Goal: Find specific page/section: Find specific page/section

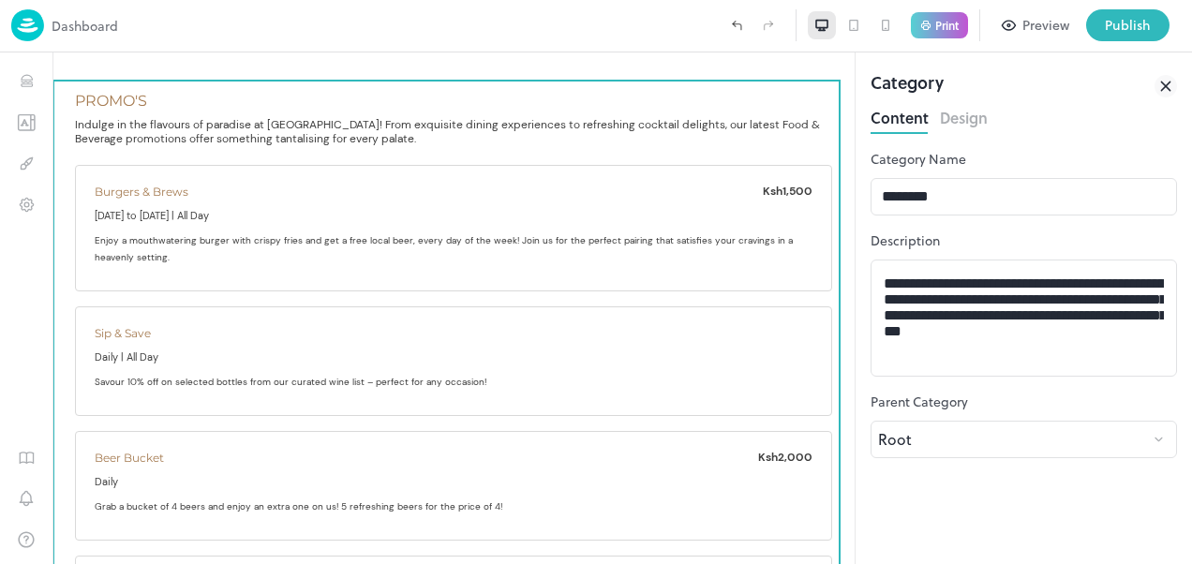
scroll to position [562, 0]
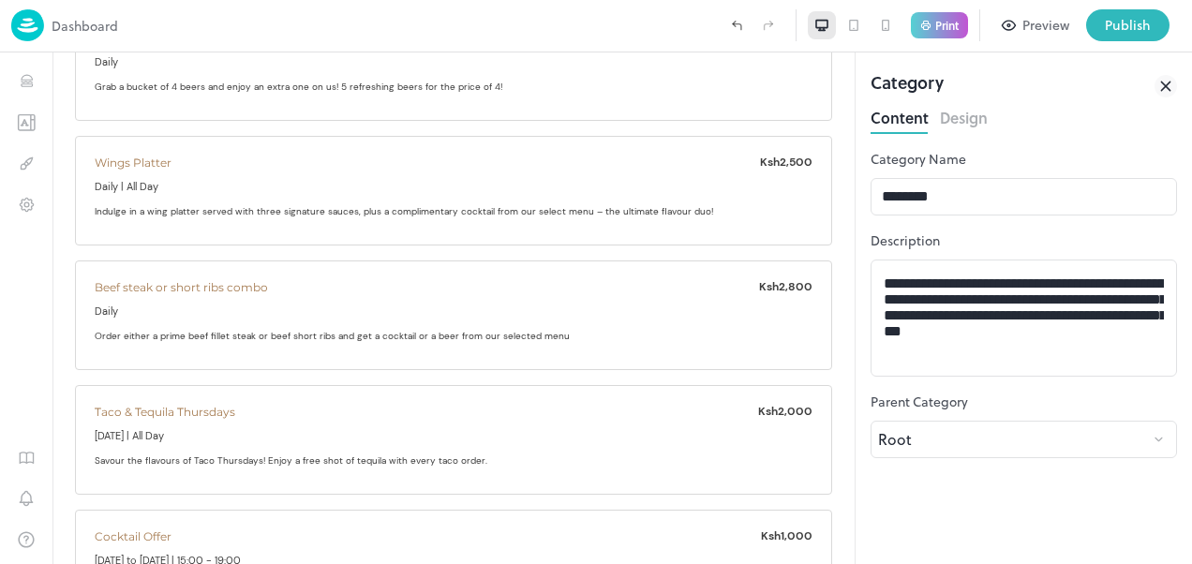
click at [1168, 84] on icon at bounding box center [1165, 86] width 8 height 8
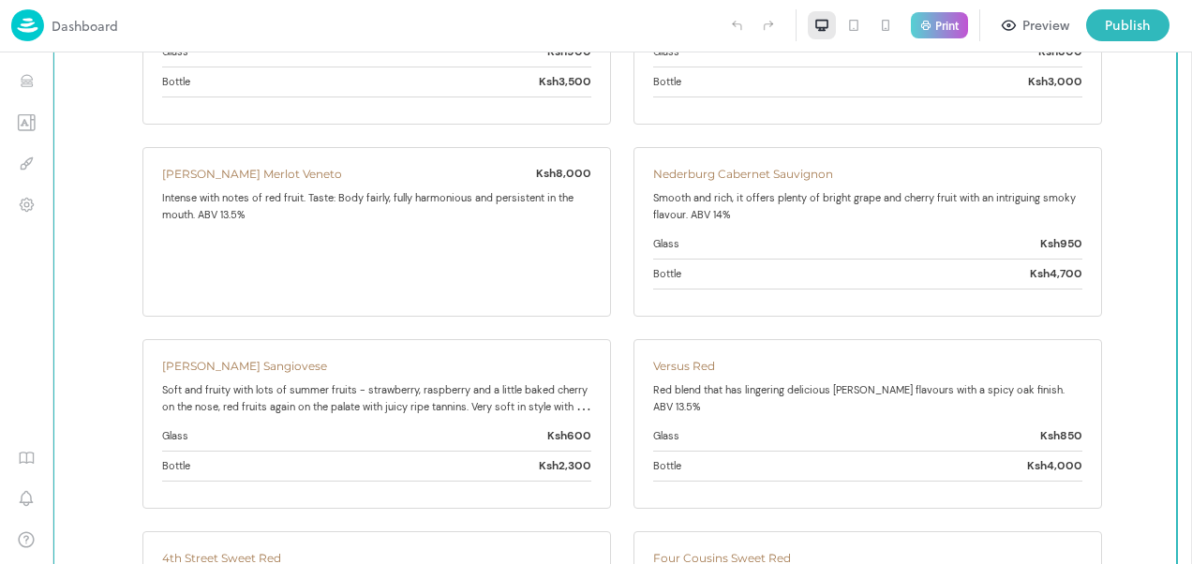
scroll to position [17273, 0]
